Goal: Information Seeking & Learning: Learn about a topic

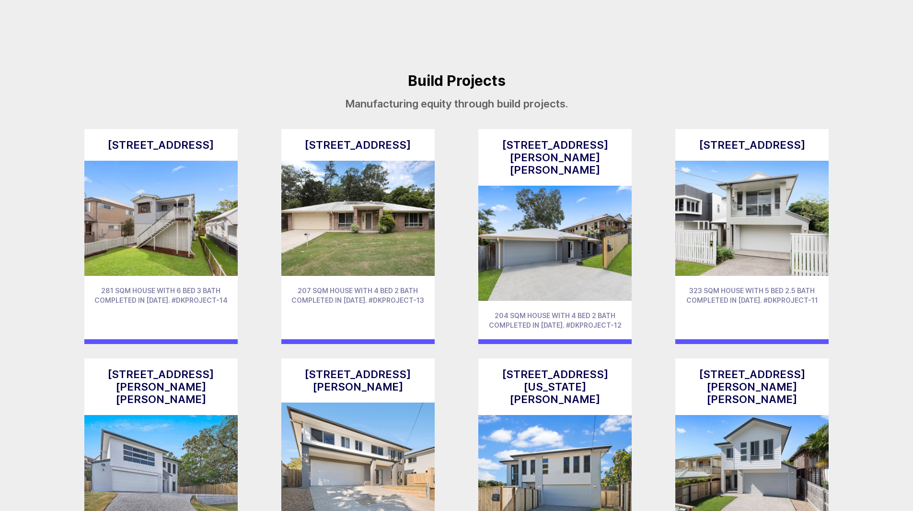
scroll to position [3175, 0]
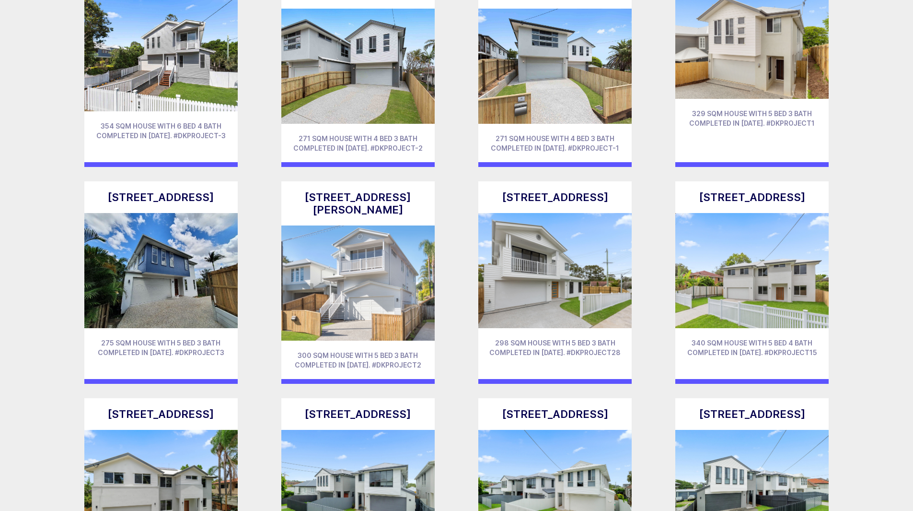
scroll to position [3799, 0]
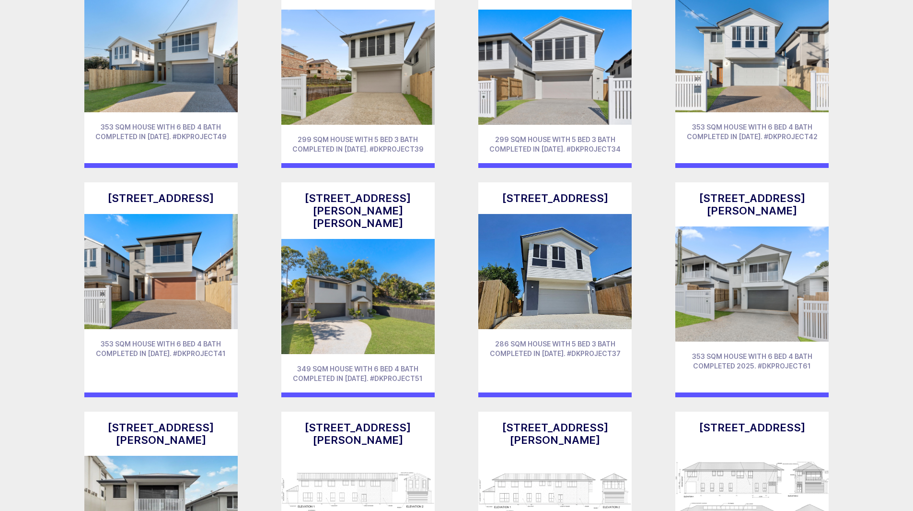
scroll to position [4661, 0]
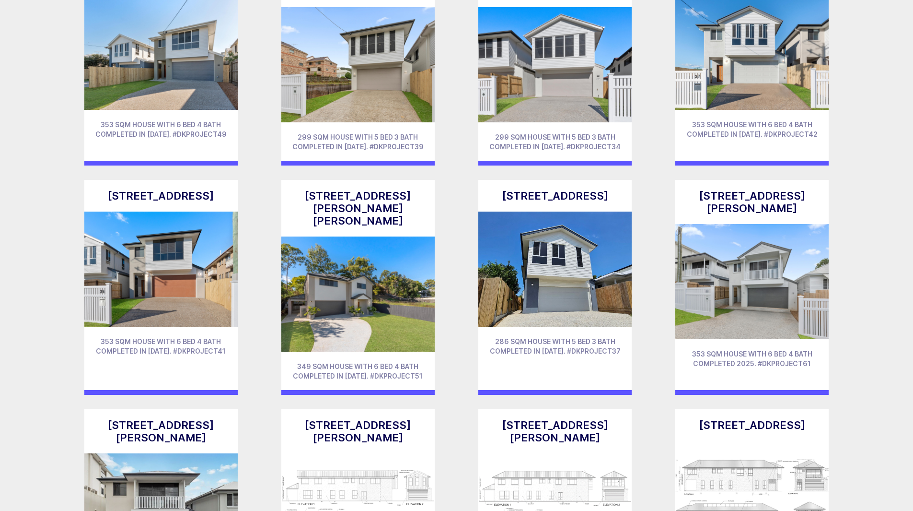
click at [733, 189] on h3 "[STREET_ADDRESS][PERSON_NAME]" at bounding box center [752, 201] width 134 height 25
click at [736, 256] on article "[STREET_ADDRESS][PERSON_NAME] 353 sqm house with 6 bed 4 bath completed 2025. #…" at bounding box center [751, 287] width 153 height 215
click at [741, 349] on span "353 sqm house with 6 bed 4 bath completed 2025. #dkproject61" at bounding box center [752, 358] width 120 height 18
click at [732, 224] on img at bounding box center [751, 281] width 153 height 115
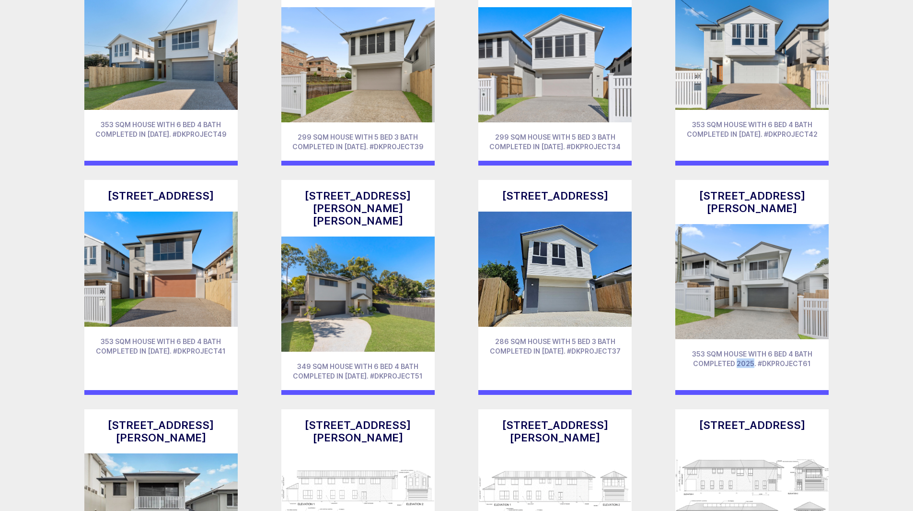
click at [732, 224] on img at bounding box center [751, 281] width 153 height 115
click at [730, 180] on article "[STREET_ADDRESS][PERSON_NAME] 353 sqm house with 6 bed 4 bath completed 2025. #…" at bounding box center [751, 287] width 153 height 215
click at [731, 189] on h3 "[STREET_ADDRESS][PERSON_NAME]" at bounding box center [752, 201] width 134 height 25
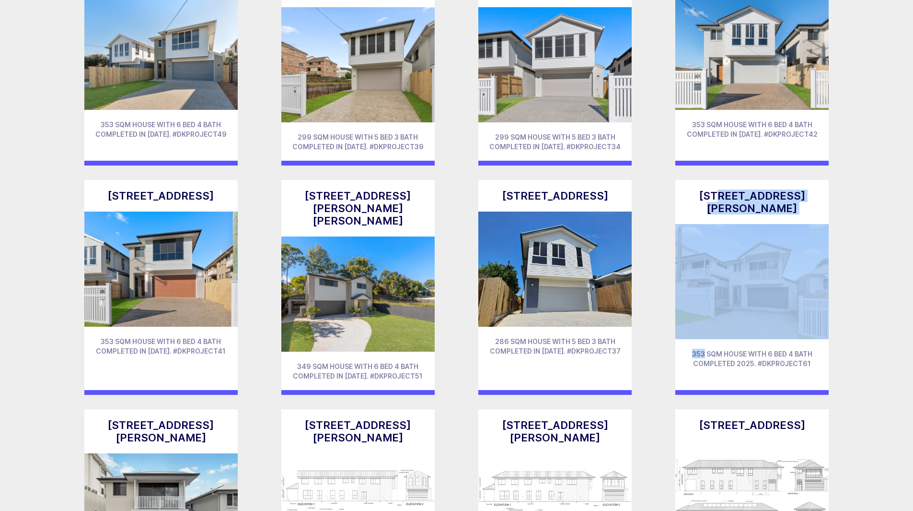
drag, startPoint x: 731, startPoint y: 113, endPoint x: 744, endPoint y: 232, distance: 119.6
click at [744, 216] on article "[STREET_ADDRESS][PERSON_NAME] 353 sqm house with 6 bed 4 bath completed 2025. #…" at bounding box center [751, 287] width 153 height 215
click at [745, 234] on img at bounding box center [751, 281] width 153 height 115
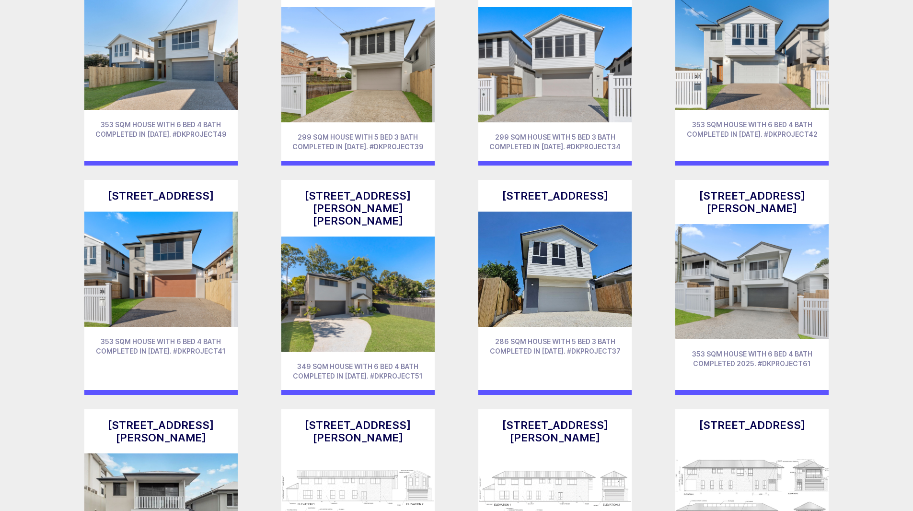
click at [737, 349] on span "353 sqm house with 6 bed 4 bath completed 2025. #dkproject61" at bounding box center [752, 358] width 120 height 18
click at [739, 349] on span "353 sqm house with 6 bed 4 bath completed 2025. #dkproject61" at bounding box center [752, 358] width 120 height 18
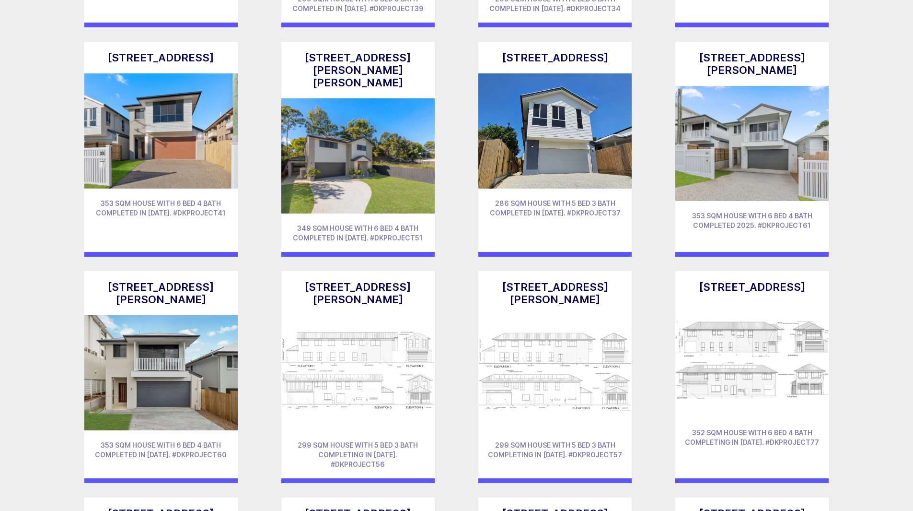
scroll to position [4805, 0]
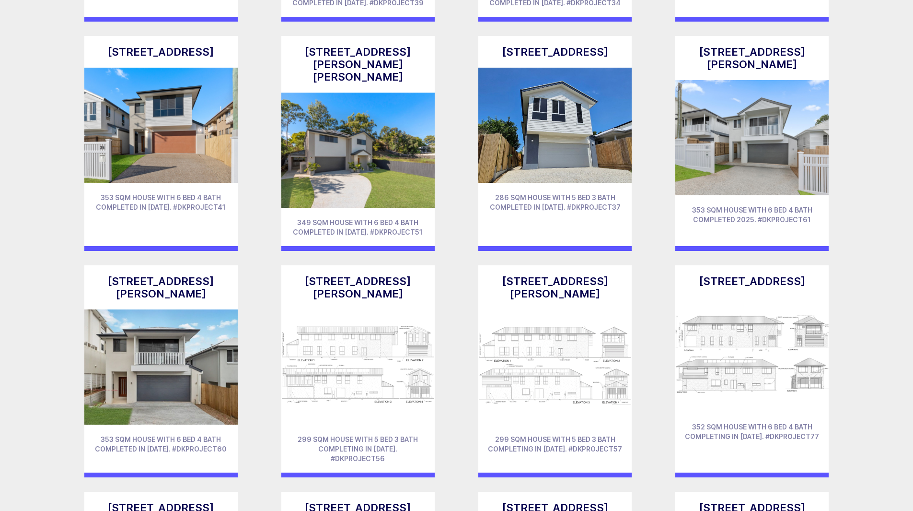
click at [762, 297] on img at bounding box center [751, 354] width 153 height 115
click at [532, 309] on img at bounding box center [554, 366] width 153 height 115
click at [375, 309] on img at bounding box center [357, 366] width 153 height 115
click at [181, 309] on img at bounding box center [160, 366] width 153 height 115
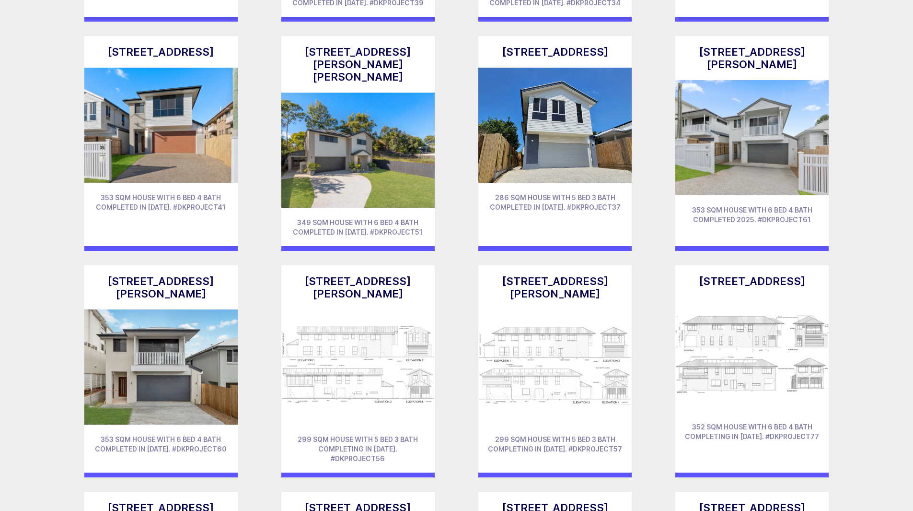
drag, startPoint x: 874, startPoint y: 234, endPoint x: 864, endPoint y: 234, distance: 10.5
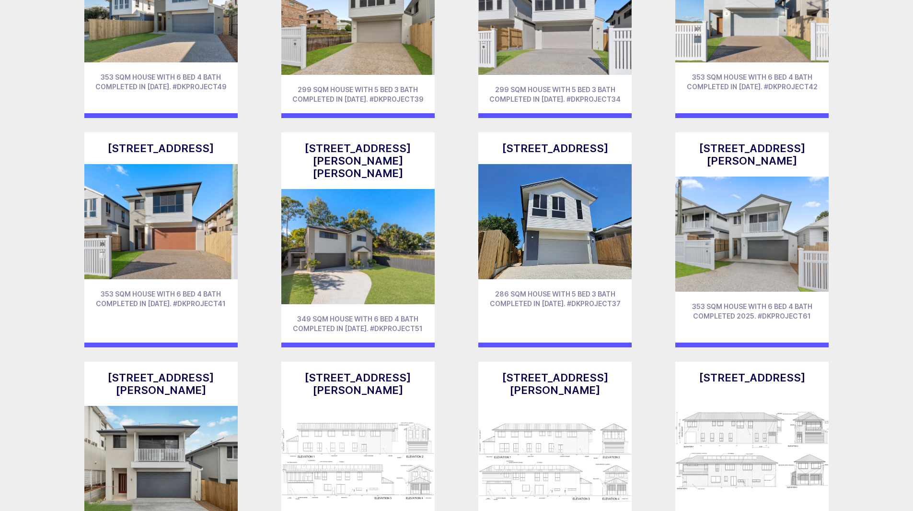
scroll to position [4709, 0]
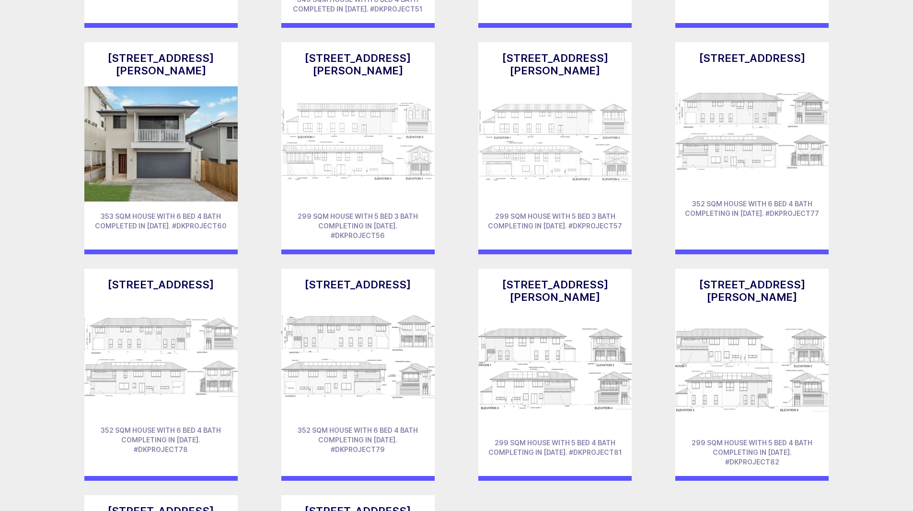
scroll to position [5045, 0]
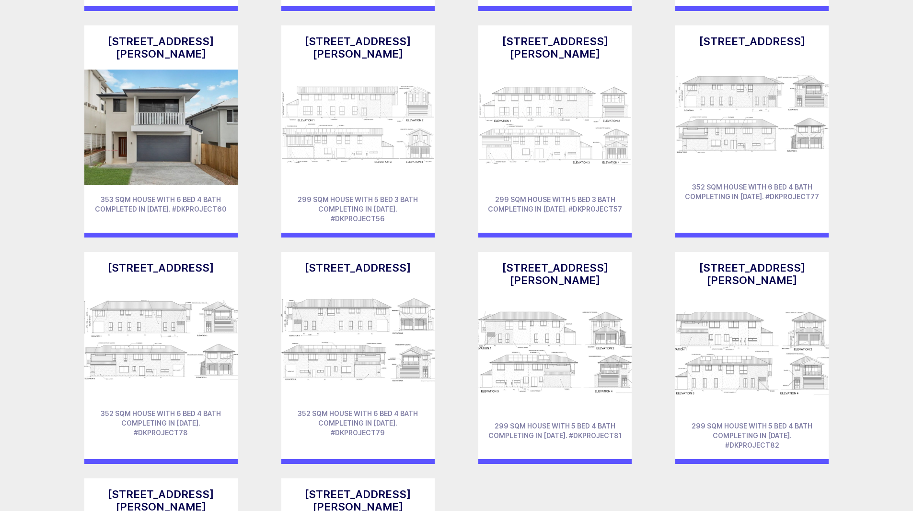
click at [344, 283] on img at bounding box center [357, 340] width 153 height 115
click at [537, 296] on img at bounding box center [554, 353] width 153 height 115
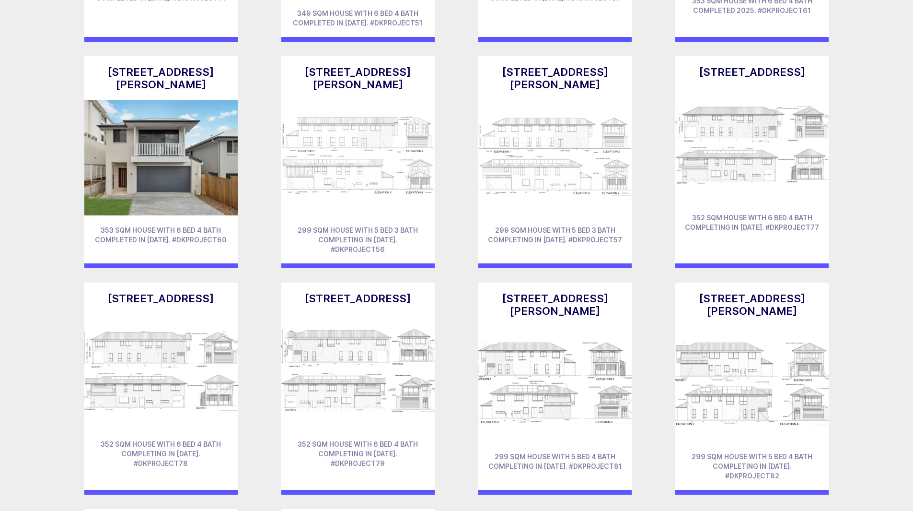
scroll to position [4997, 0]
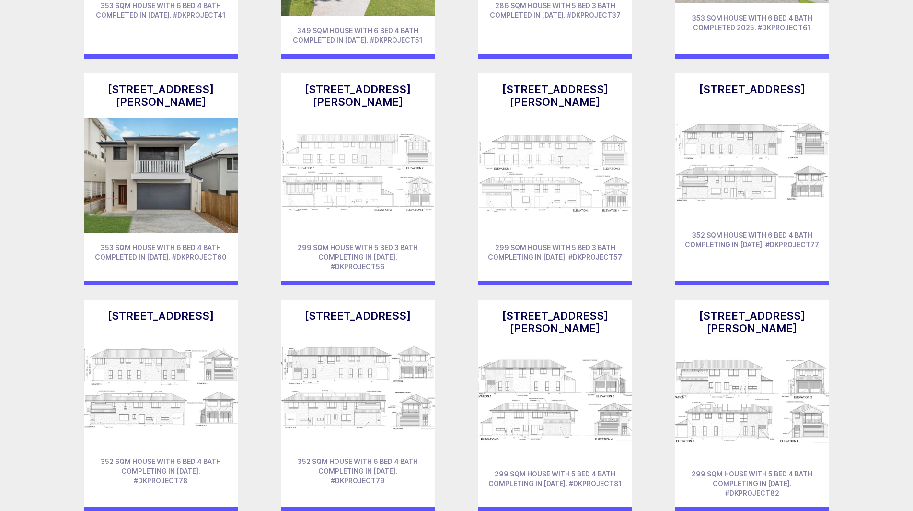
click at [534, 344] on img at bounding box center [554, 401] width 153 height 115
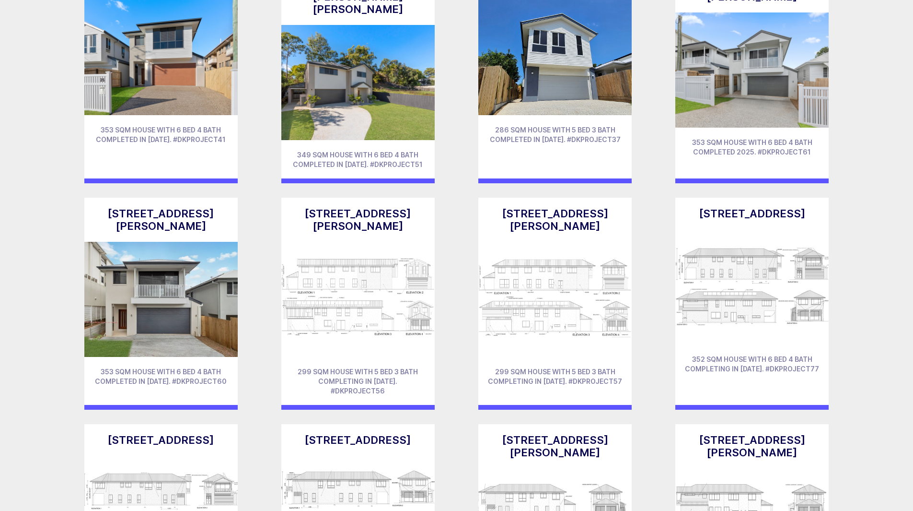
scroll to position [4661, 0]
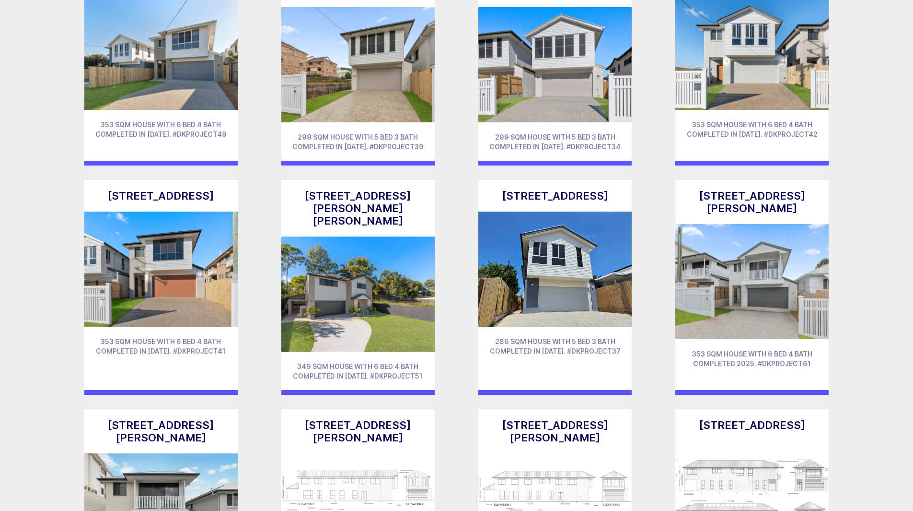
click at [741, 224] on img at bounding box center [751, 281] width 153 height 115
click at [162, 211] on img at bounding box center [160, 268] width 153 height 115
